Goal: Task Accomplishment & Management: Manage account settings

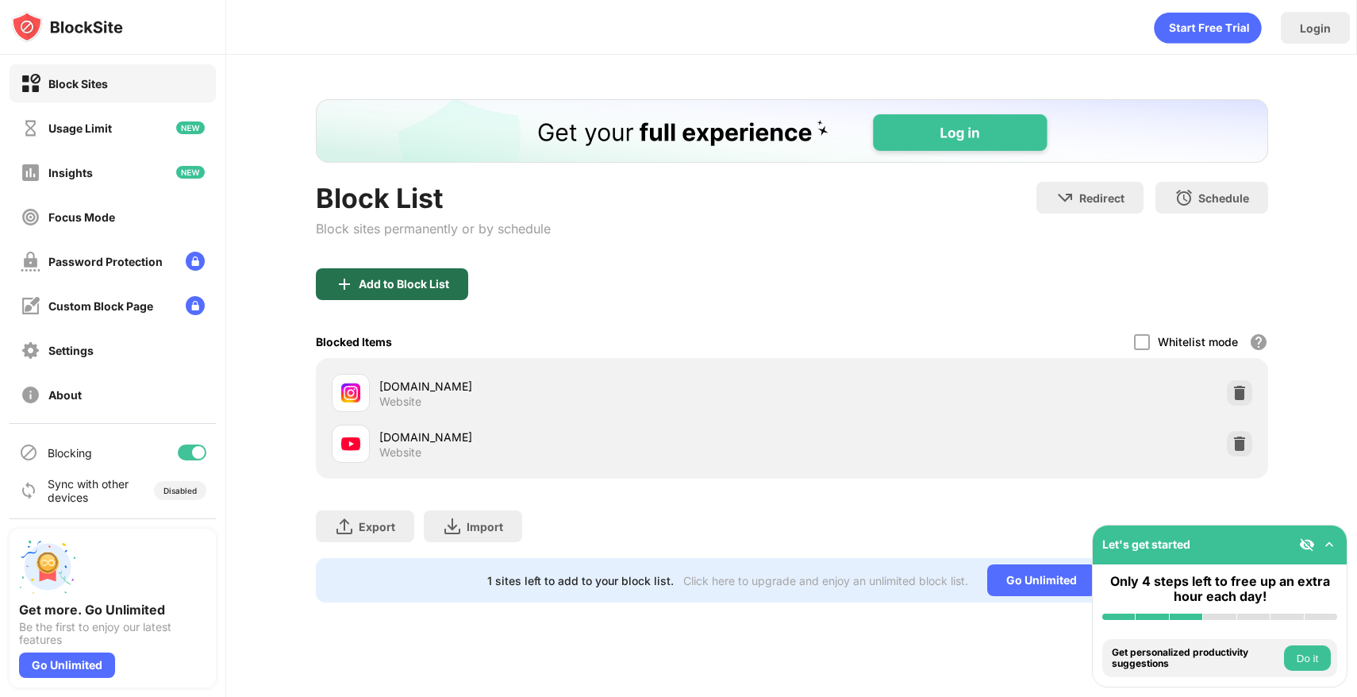
click at [444, 298] on div "Add to Block List" at bounding box center [392, 284] width 152 height 32
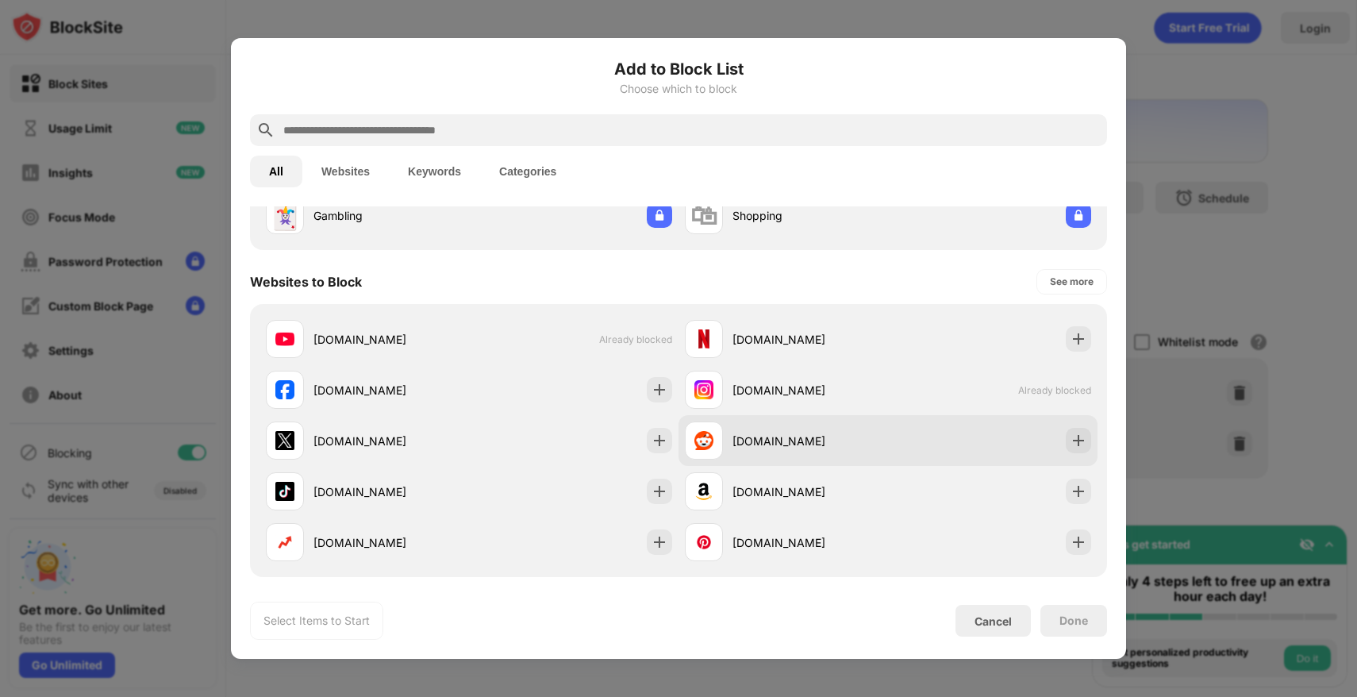
scroll to position [176, 0]
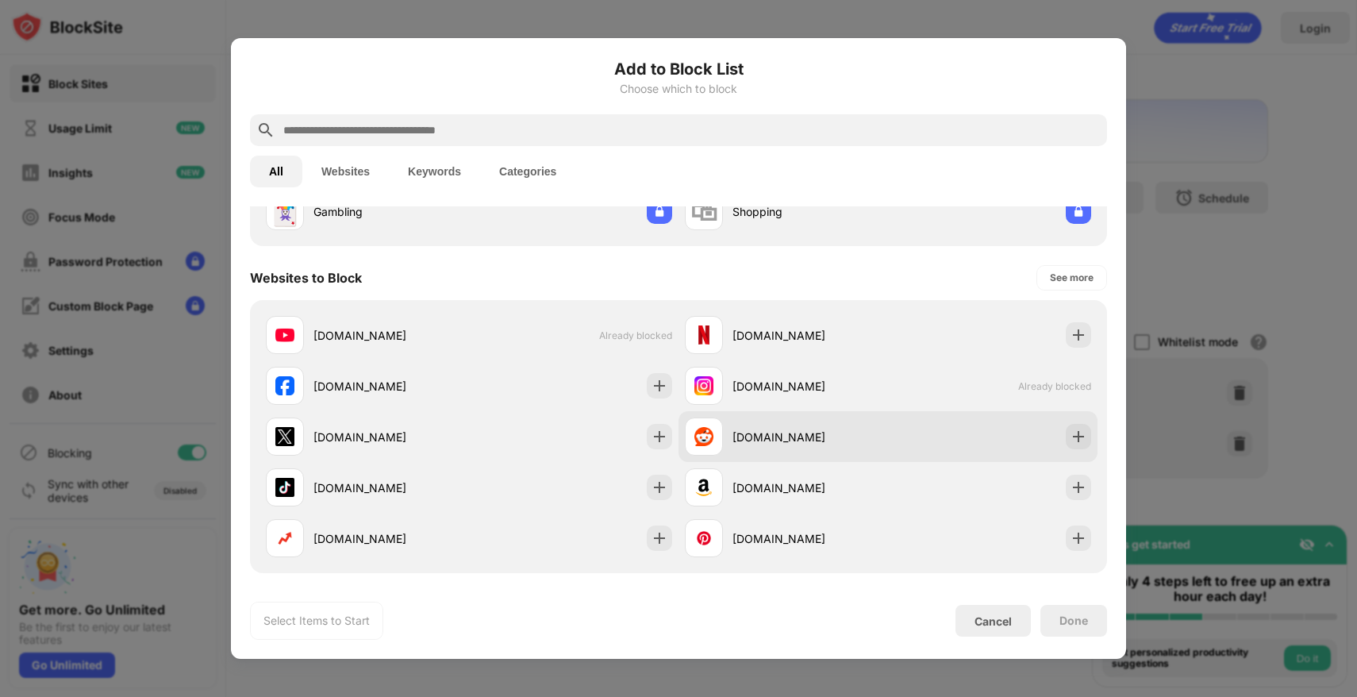
click at [859, 424] on div "[DOMAIN_NAME]" at bounding box center [786, 436] width 203 height 38
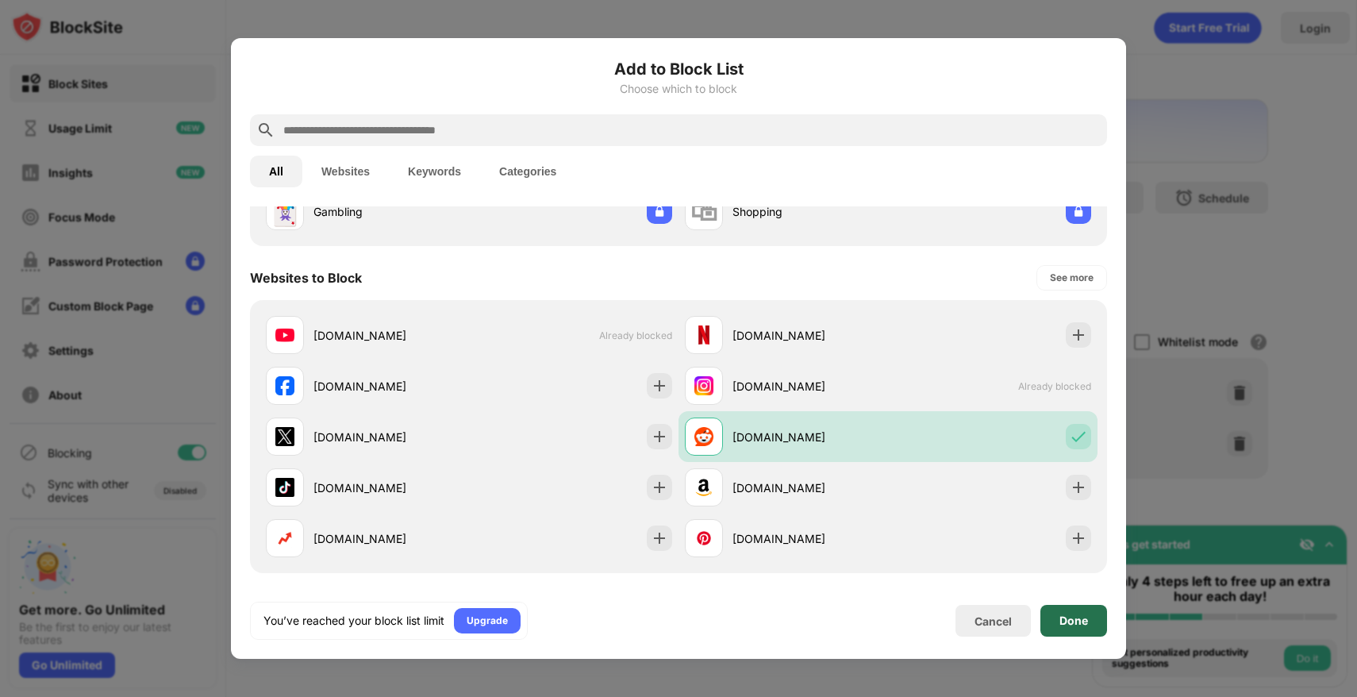
click at [1061, 623] on div "Done" at bounding box center [1074, 620] width 29 height 13
